Goal: Information Seeking & Learning: Understand process/instructions

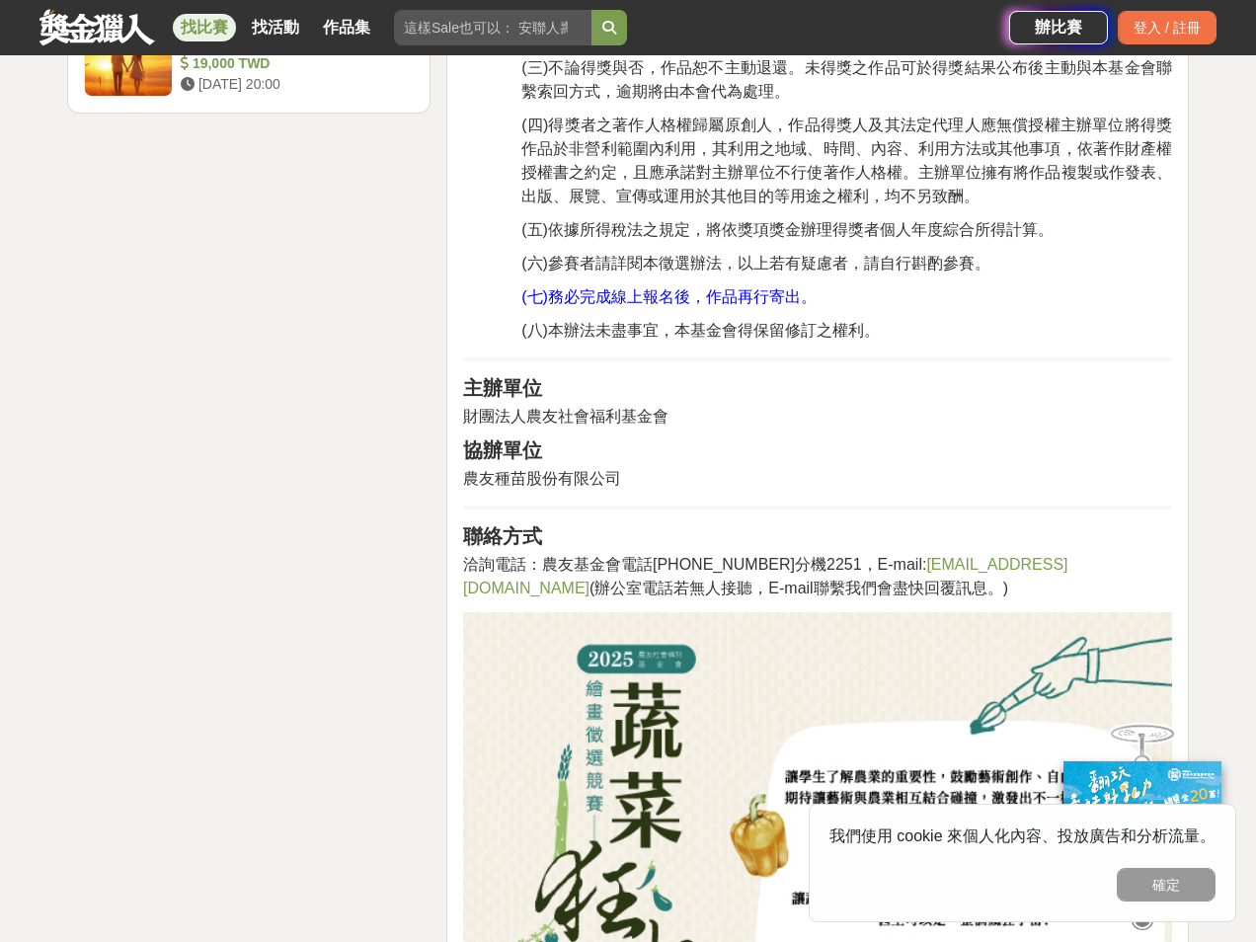
scroll to position [2734, 0]
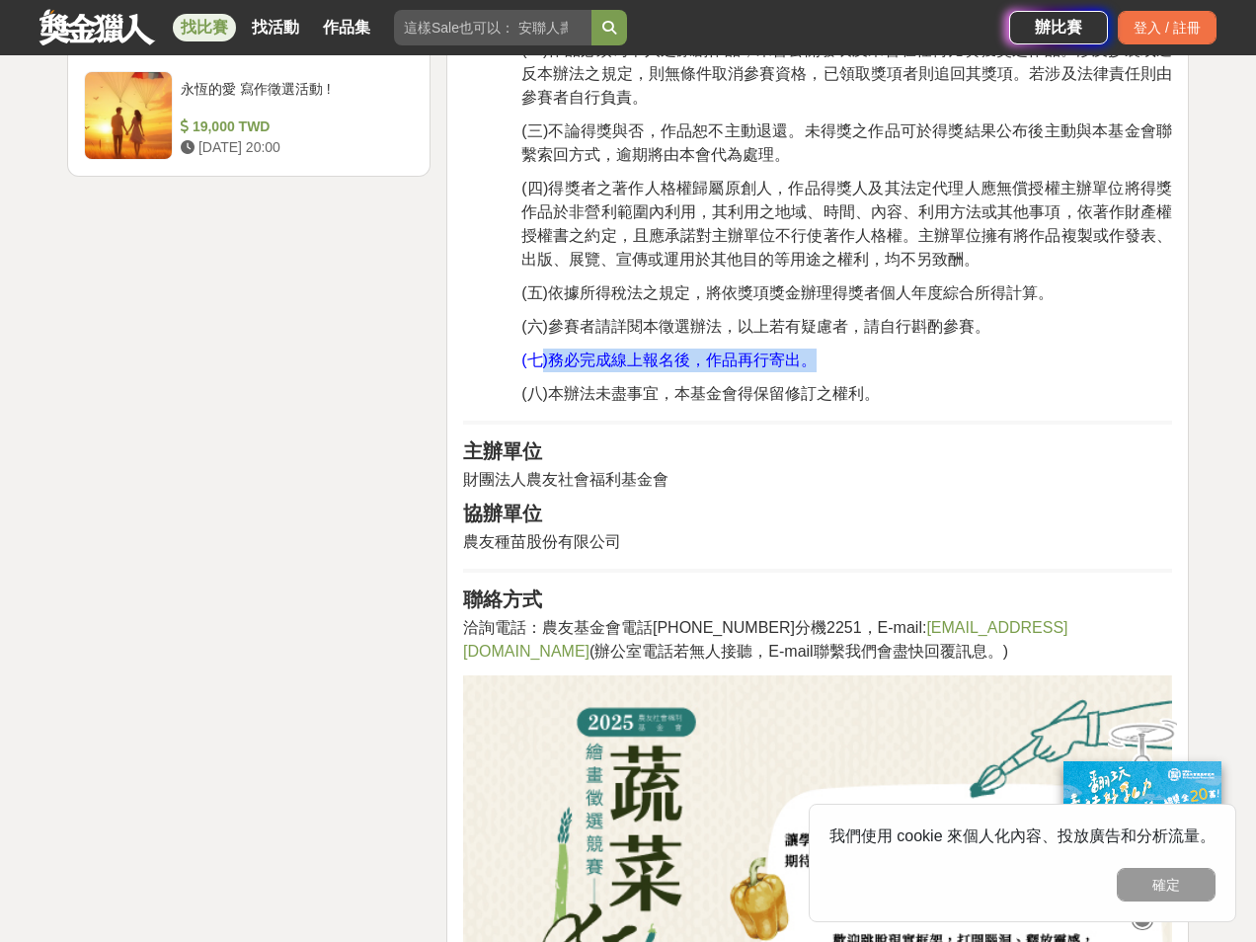
drag, startPoint x: 541, startPoint y: 354, endPoint x: 984, endPoint y: 351, distance: 442.5
click at [984, 351] on p "(七)務必完成線上報名後，作品再行寄出。" at bounding box center [847, 361] width 651 height 24
click at [1038, 386] on p "(八)本辦法未盡事宜，本基金會得保留修訂之權利。" at bounding box center [847, 394] width 651 height 24
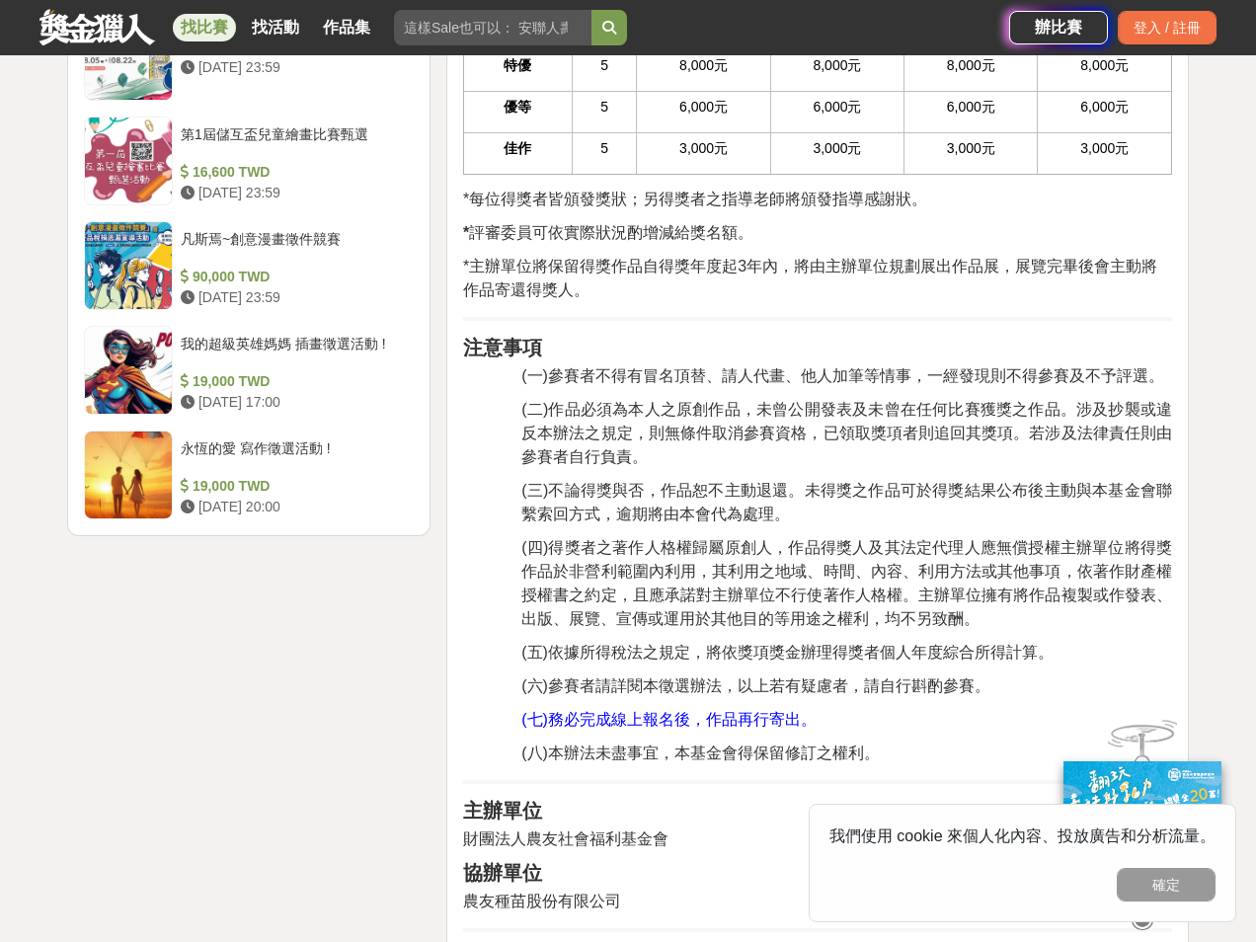
scroll to position [2339, 0]
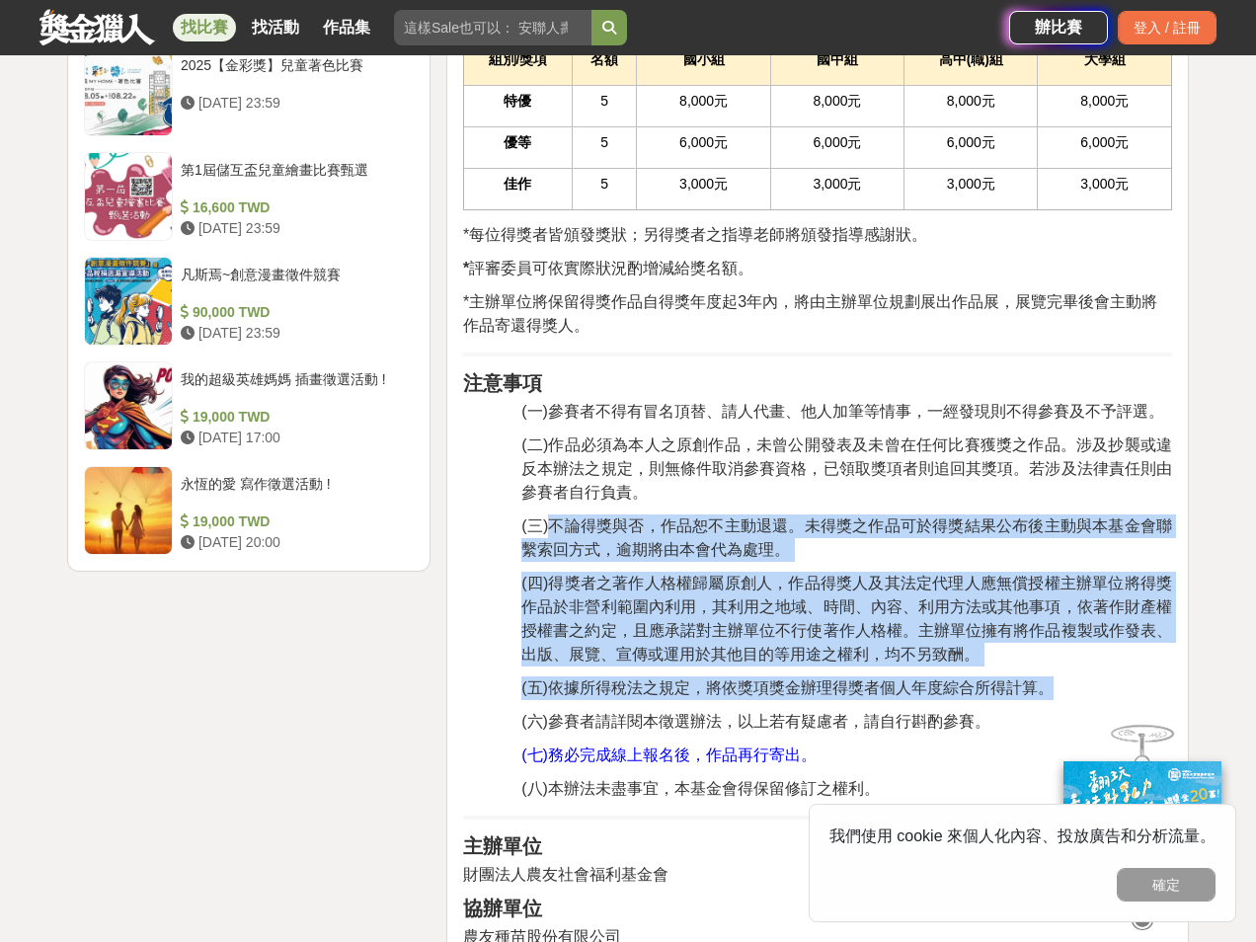
drag, startPoint x: 561, startPoint y: 512, endPoint x: 1148, endPoint y: 681, distance: 610.5
click at [1148, 683] on div "活動簡介 讓學生了解農業的重要性，鼓勵藝術創作、自由發揮想像力，期待讓藝術與農業相互結合碰撞，激發出不一樣風貌的火花。 你見過用洋蔥當眼睛、南瓜當腦袋、櫻桃當…" at bounding box center [817, 237] width 709 height 3560
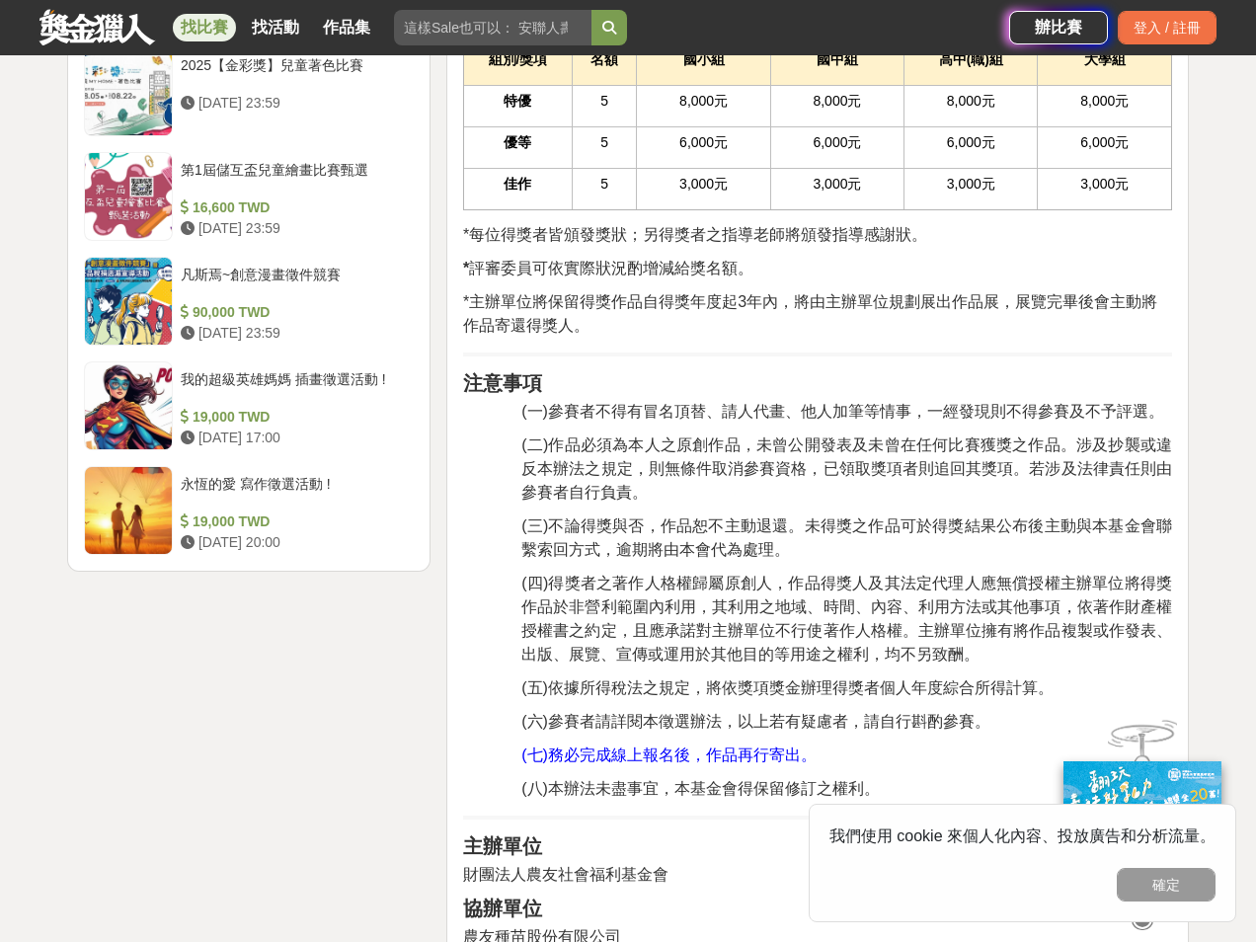
click at [1090, 446] on span "(二)作品必須為本人之原創作品，未曾公開發表及未曾在任何比賽獲獎之作品。涉及抄襲或違反本辦法之規定，則無條件取消參賽資格，已領取獎項者則追回其獎項。若涉及法律…" at bounding box center [847, 469] width 651 height 64
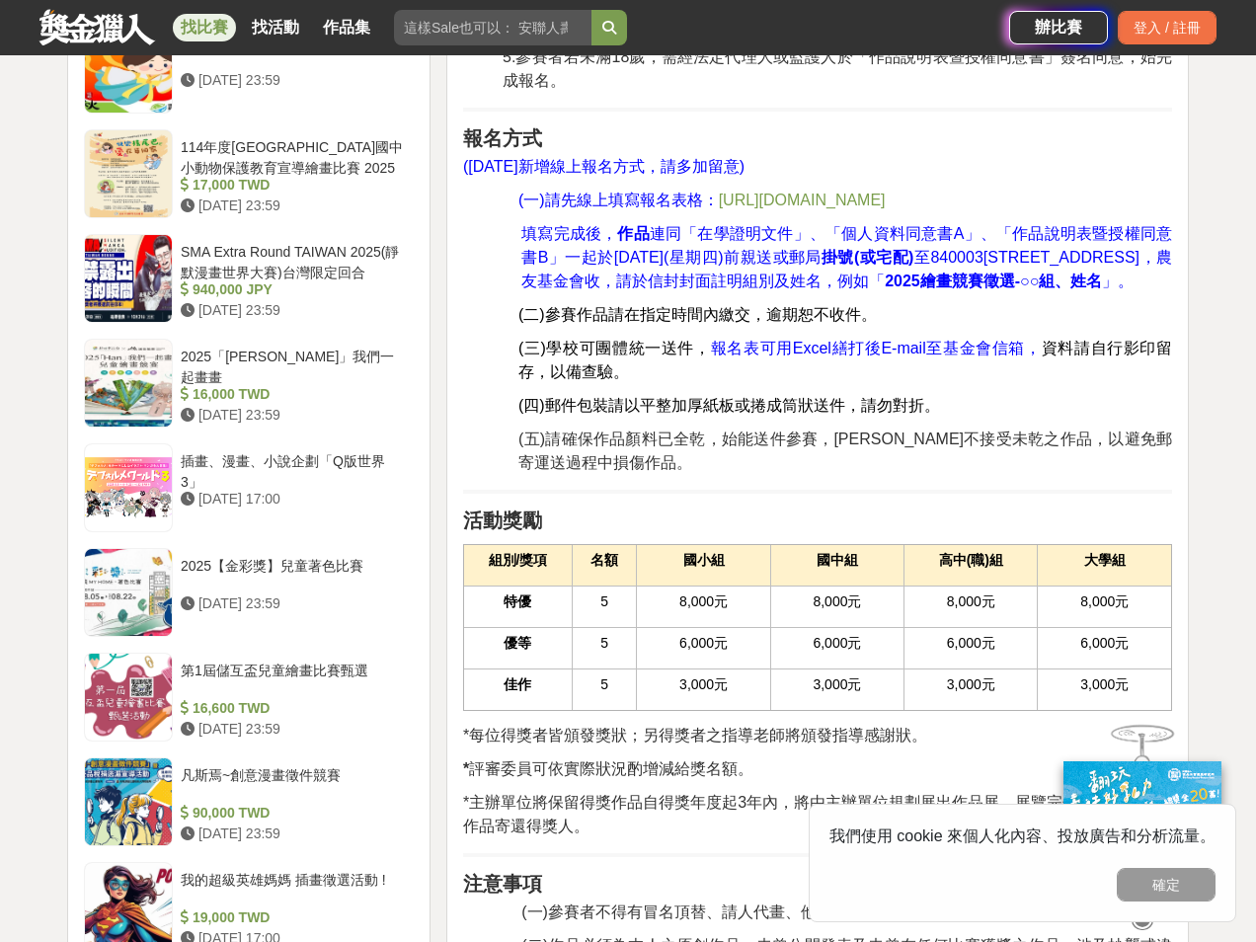
scroll to position [1648, 0]
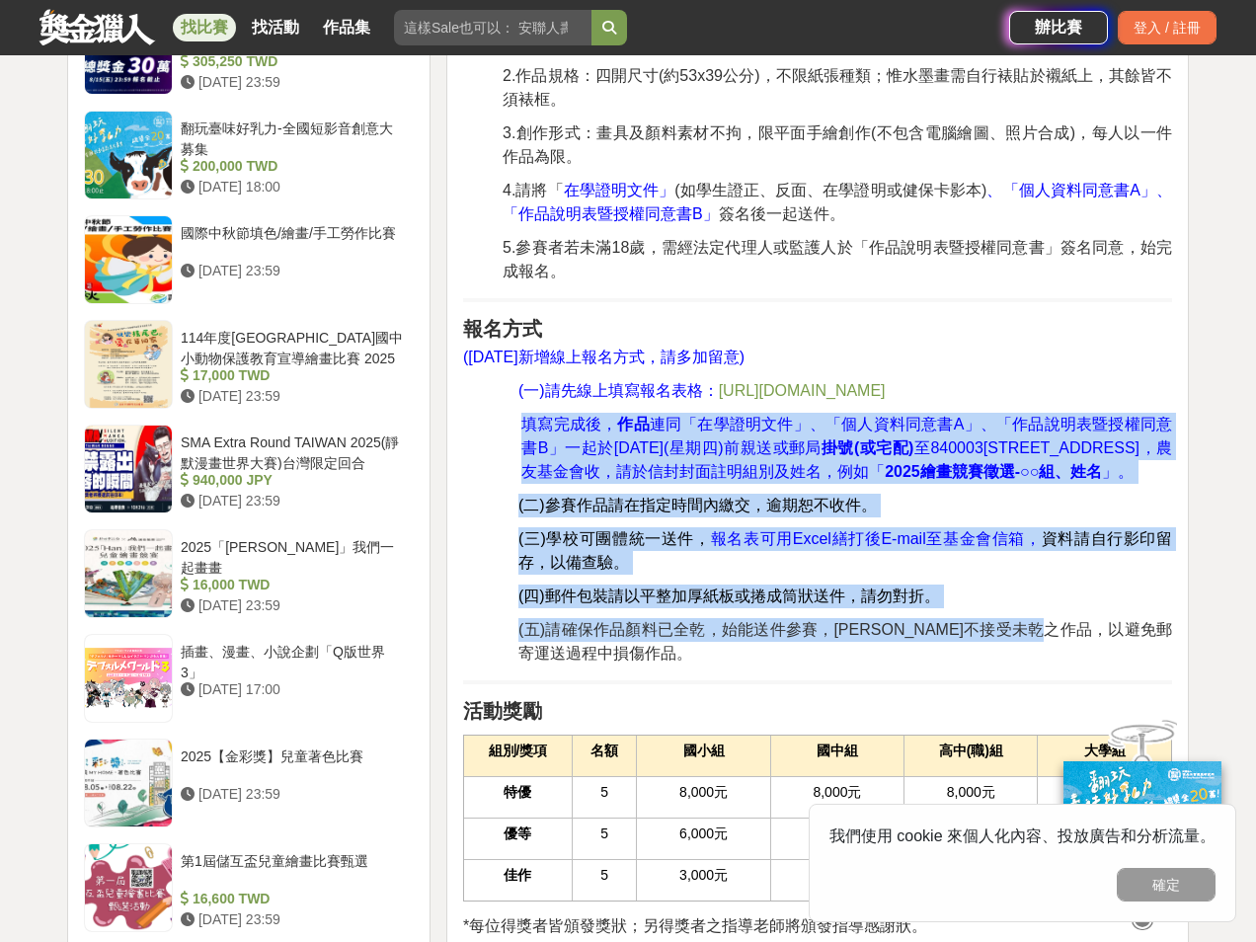
drag, startPoint x: 526, startPoint y: 431, endPoint x: 1060, endPoint y: 451, distance: 533.8
click at [1119, 613] on div "活動簡介 讓學生了解農業的重要性，鼓勵藝術創作、自由發揮想像力，期待讓藝術與農業相互結合碰撞，激發出不一樣風貌的火花。 你見過用洋蔥當眼睛、南瓜當腦袋、櫻桃當…" at bounding box center [817, 929] width 709 height 3560
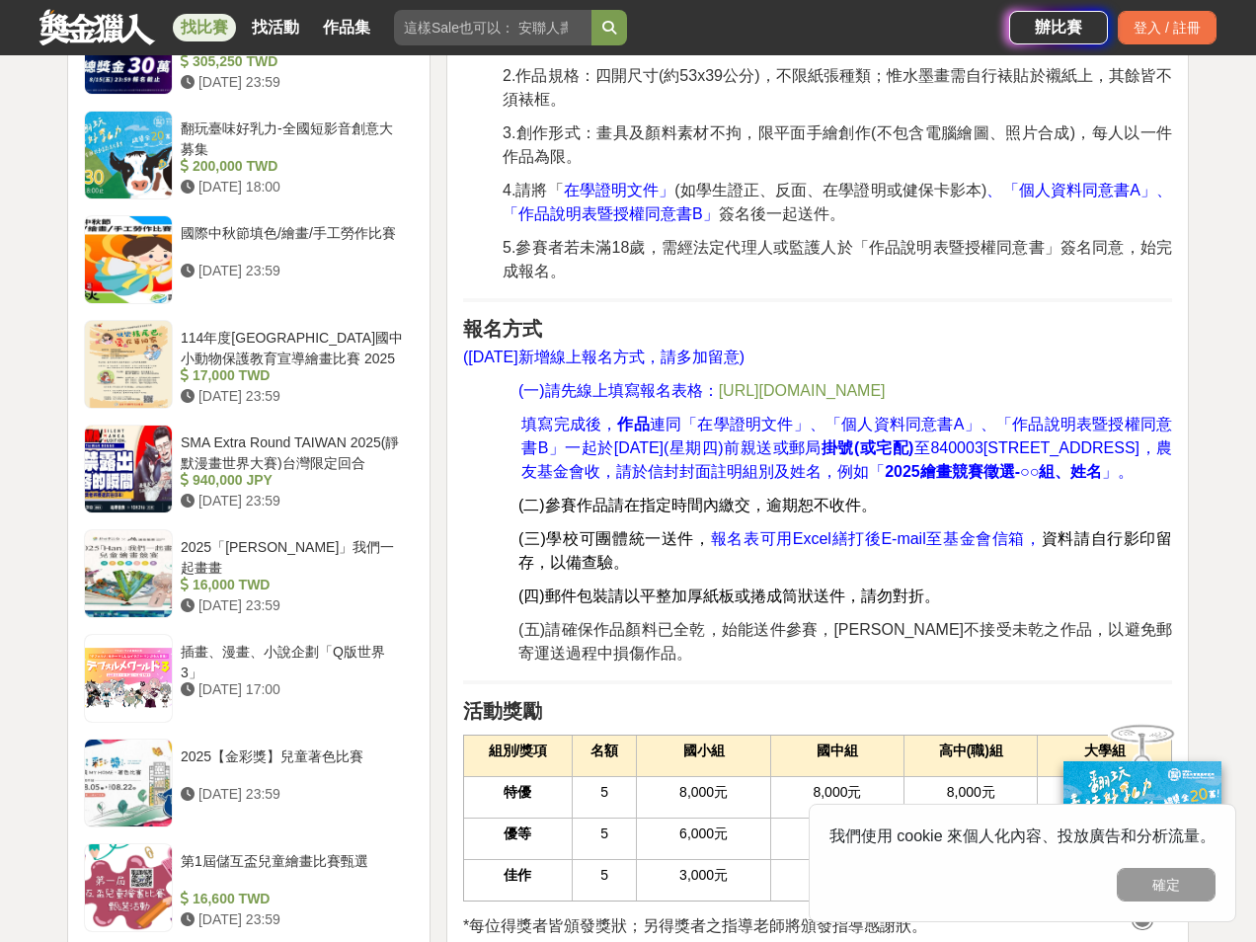
click at [974, 278] on p "5.參賽者若未滿18歲，需經法定代理人或監護人於「作品說明表暨授權同意書」簽名同意，始完成報名。" at bounding box center [838, 259] width 670 height 47
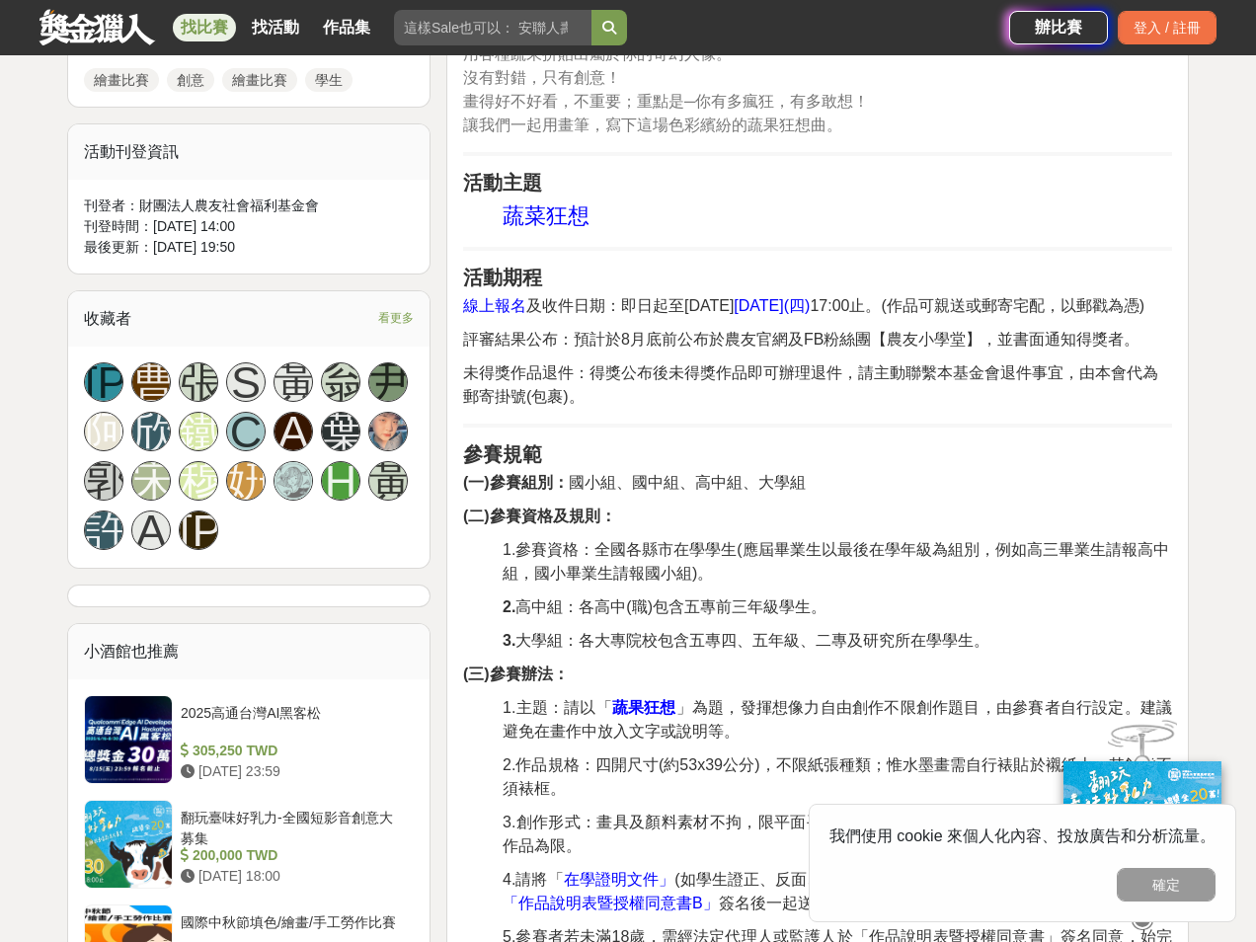
scroll to position [956, 0]
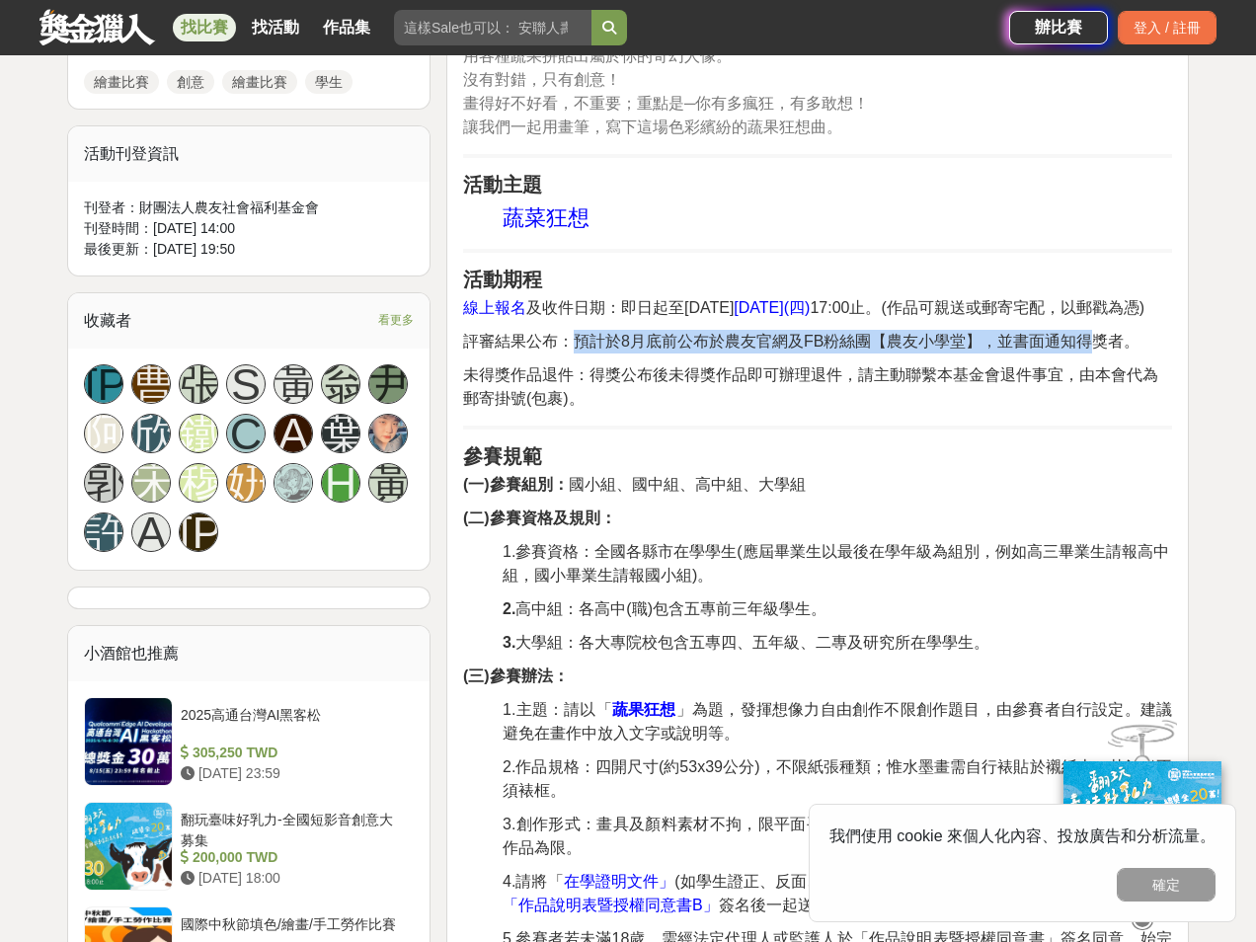
drag, startPoint x: 575, startPoint y: 340, endPoint x: 1091, endPoint y: 345, distance: 516.6
click at [1091, 345] on span "評審結果公布：預計於8月底前公布於農友官網及FB粉絲團【農友小學堂】，並書面通知得獎者。" at bounding box center [801, 341] width 677 height 17
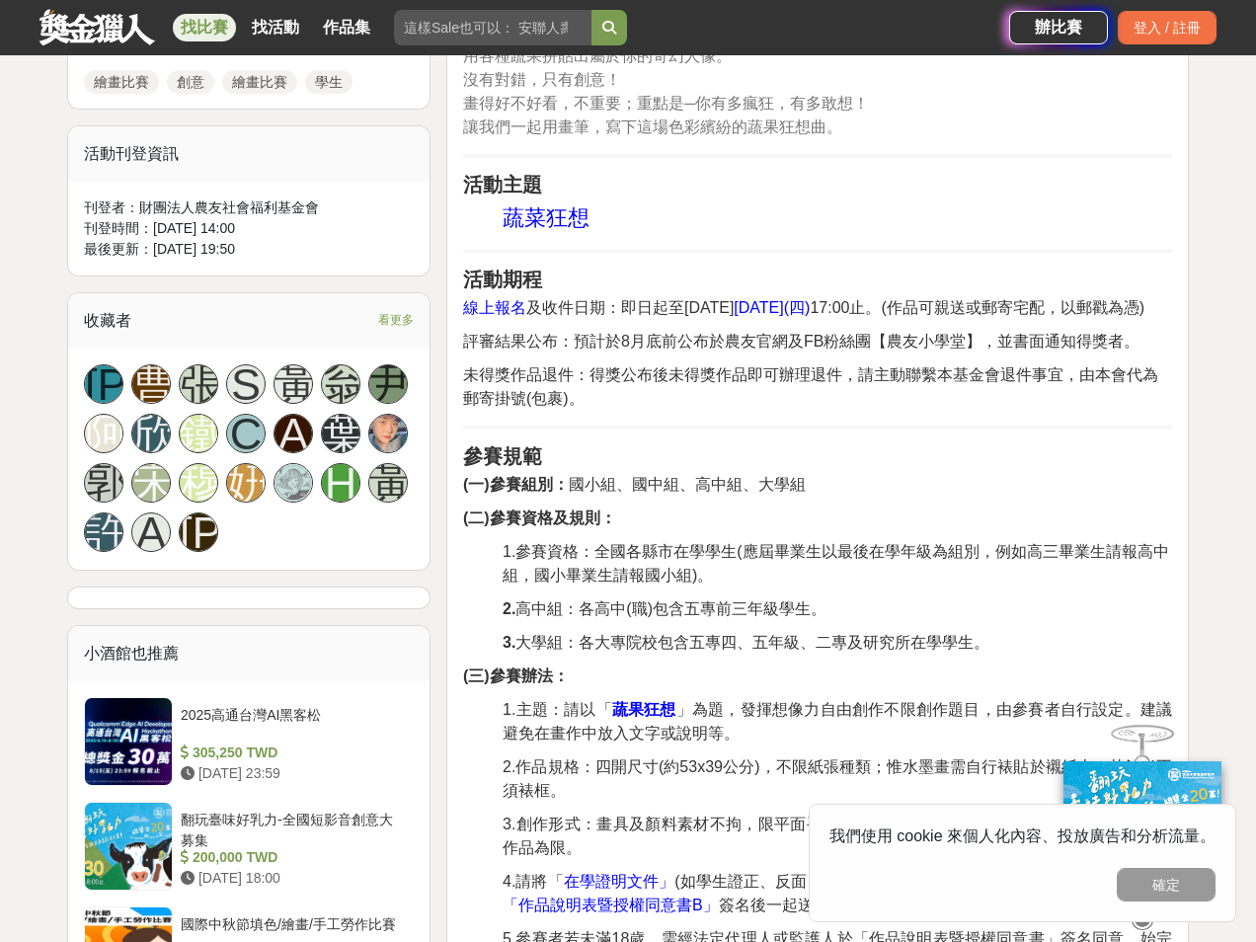
click at [962, 366] on span "未得獎作品退件：得獎公布後未得獎作品即可辦理退件，請主動聯繫本基金會退件事宜，由本會代為郵寄掛號(包裹)。" at bounding box center [810, 386] width 695 height 40
drag, startPoint x: 889, startPoint y: 344, endPoint x: 963, endPoint y: 350, distance: 74.3
click at [963, 350] on span "評審結果公布：預計於8月底前公布於農友官網及FB粉絲團【農友小學堂】，並書面通知得獎者。" at bounding box center [801, 341] width 677 height 17
